Goal: Find specific page/section: Find specific page/section

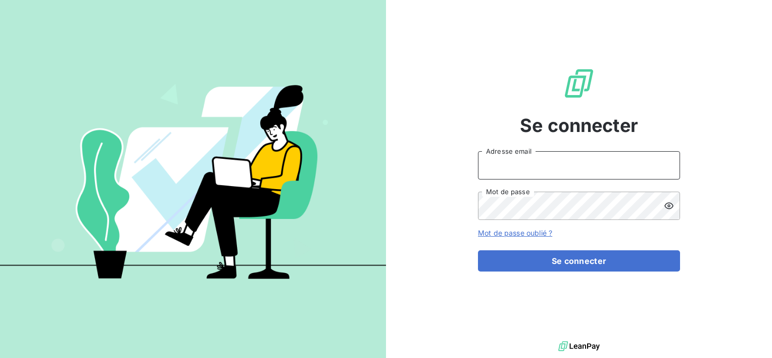
click at [520, 167] on input "Adresse email" at bounding box center [579, 165] width 202 height 28
type input "[PERSON_NAME][EMAIL_ADDRESS][DOMAIN_NAME]"
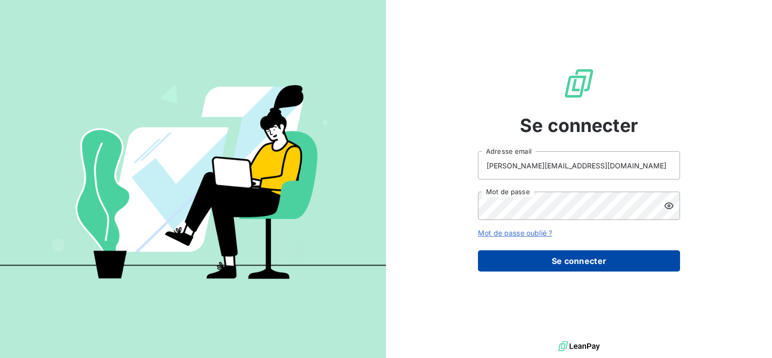
click at [571, 260] on button "Se connecter" at bounding box center [579, 260] width 202 height 21
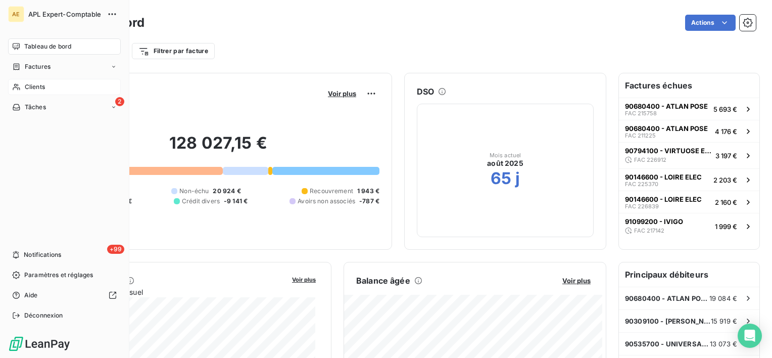
click at [32, 84] on span "Clients" at bounding box center [35, 86] width 20 height 9
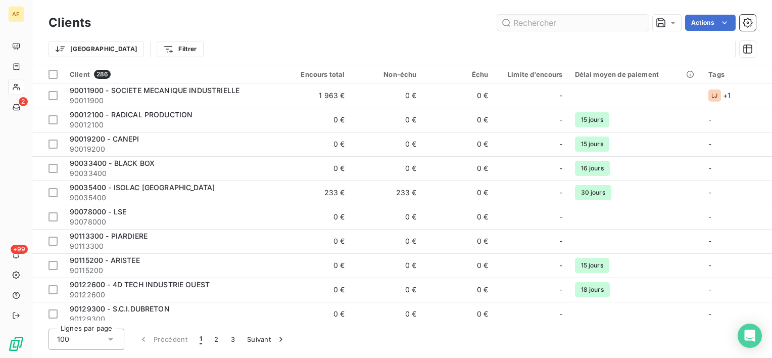
click at [523, 24] on input "text" at bounding box center [573, 23] width 152 height 16
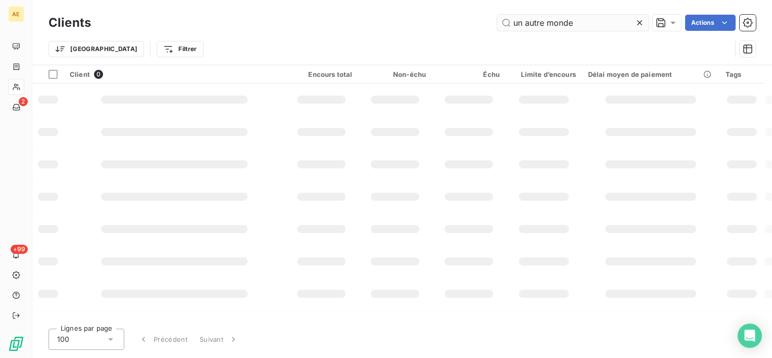
type input "un autre monde"
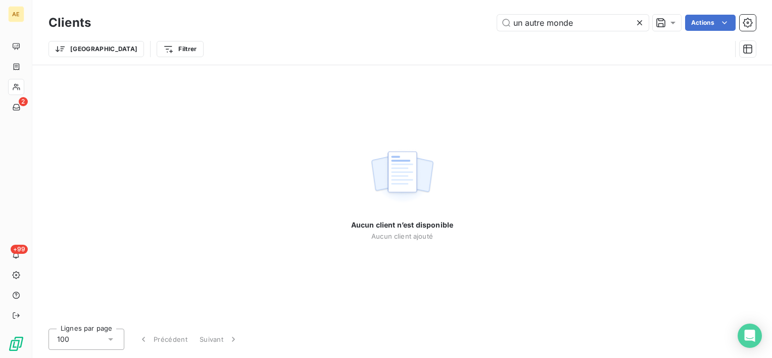
drag, startPoint x: 589, startPoint y: 20, endPoint x: 442, endPoint y: 20, distance: 146.5
click at [442, 20] on div "un autre monde Actions" at bounding box center [429, 23] width 653 height 16
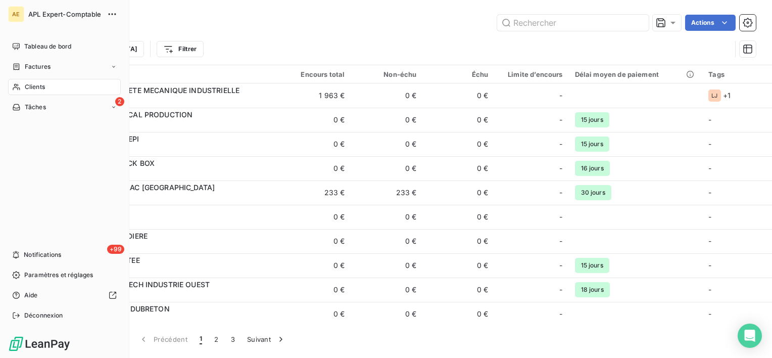
click at [35, 84] on span "Clients" at bounding box center [35, 86] width 20 height 9
click at [23, 85] on div "Clients" at bounding box center [64, 87] width 113 height 16
click at [40, 107] on span "Tâches" at bounding box center [35, 107] width 21 height 9
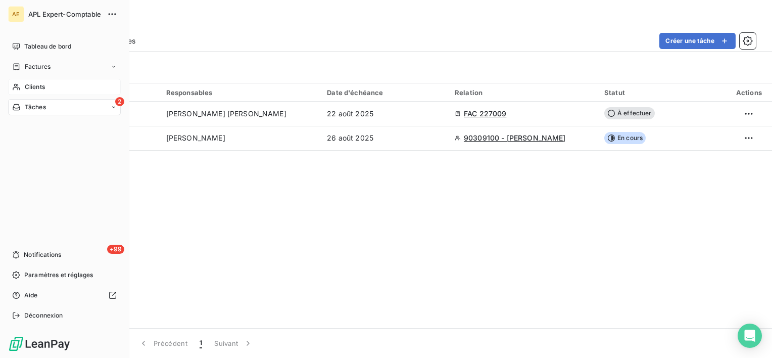
drag, startPoint x: 15, startPoint y: 88, endPoint x: 31, endPoint y: 86, distance: 15.8
click at [15, 87] on icon at bounding box center [16, 87] width 9 height 8
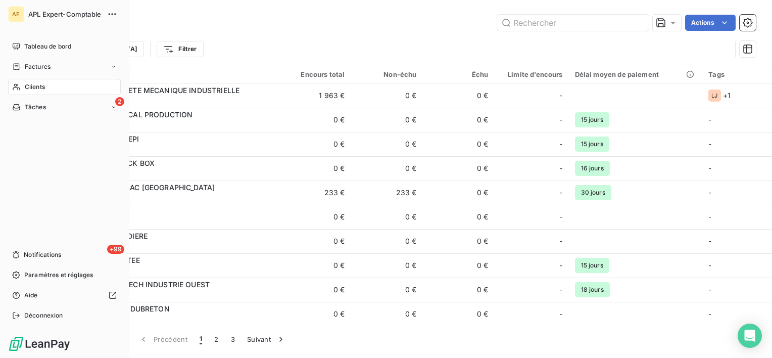
click at [32, 86] on span "Clients" at bounding box center [35, 86] width 20 height 9
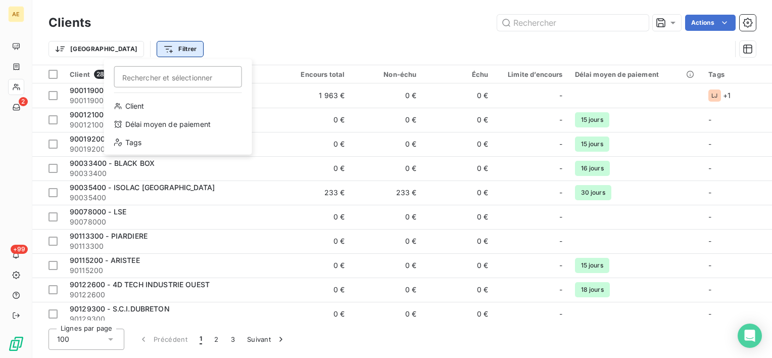
click at [133, 44] on html "AE 2 +99 Clients Actions Trier Filtrer Rechercher et sélectionner Client Délai …" at bounding box center [386, 179] width 772 height 358
click at [137, 105] on div "Client" at bounding box center [178, 106] width 140 height 16
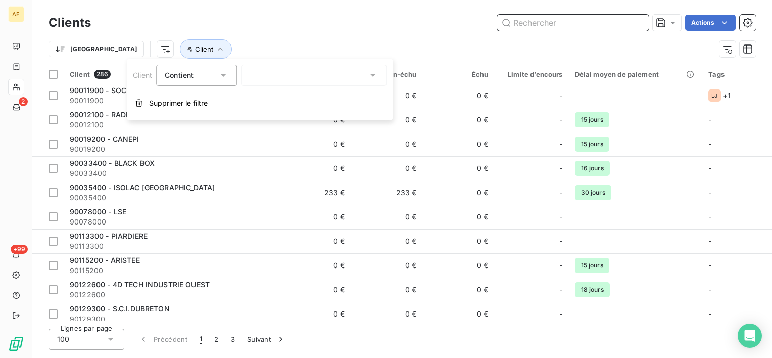
click at [569, 23] on input "text" at bounding box center [573, 23] width 152 height 16
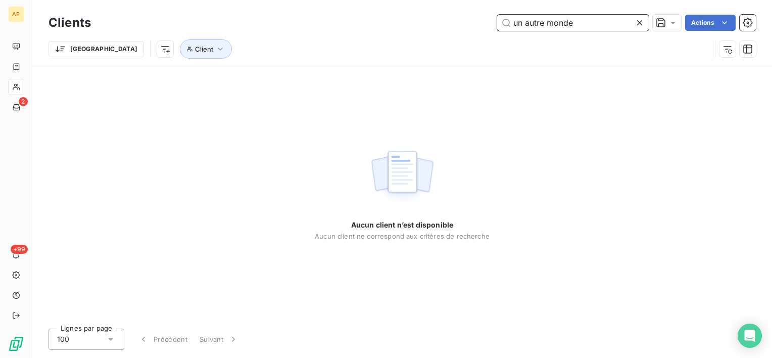
type input "un autre monde"
drag, startPoint x: 580, startPoint y: 20, endPoint x: 376, endPoint y: 16, distance: 204.1
click at [376, 18] on div "un autre monde Actions" at bounding box center [429, 23] width 653 height 16
